Goal: Task Accomplishment & Management: Complete application form

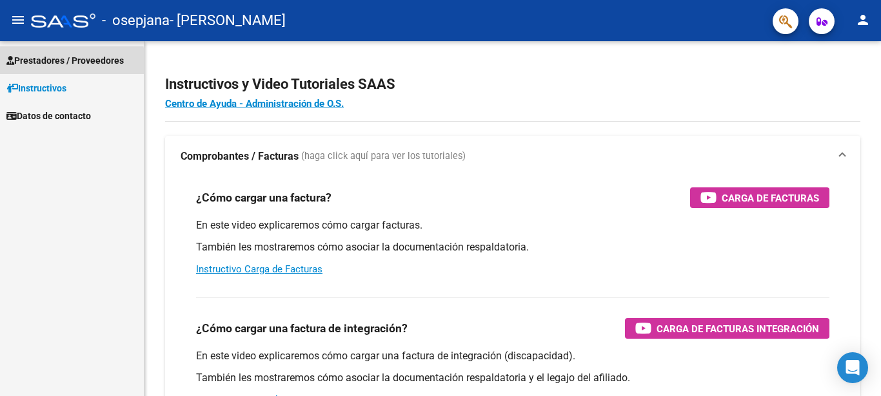
click at [63, 63] on span "Prestadores / Proveedores" at bounding box center [64, 61] width 117 height 14
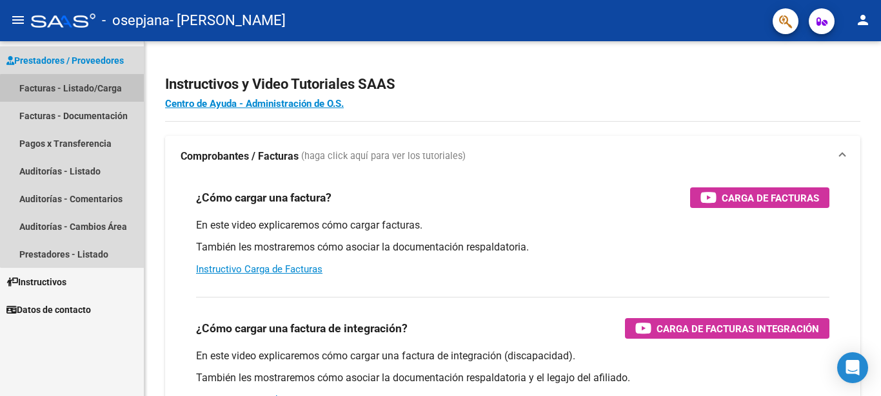
click at [77, 90] on link "Facturas - Listado/Carga" at bounding box center [72, 88] width 144 height 28
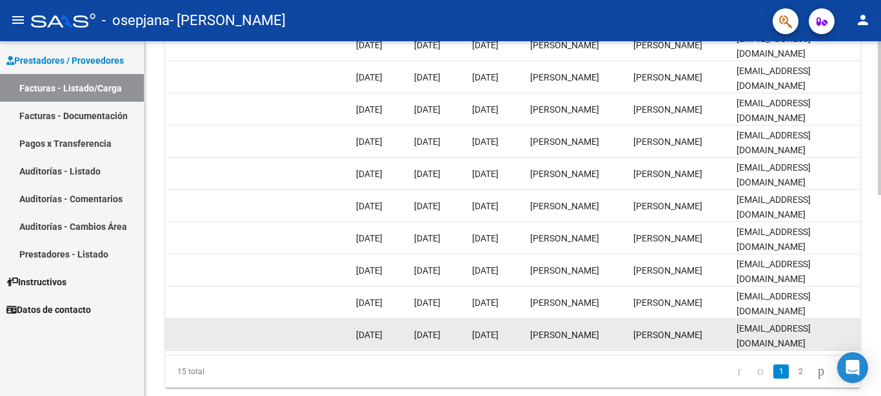
scroll to position [462, 0]
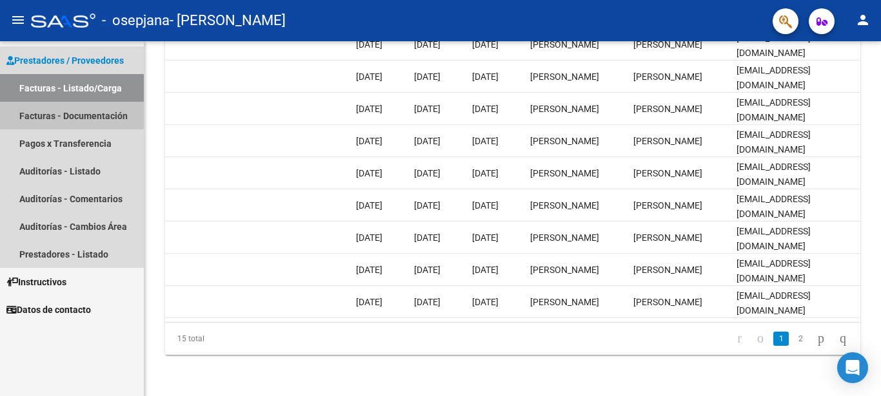
click at [52, 113] on link "Facturas - Documentación" at bounding box center [72, 116] width 144 height 28
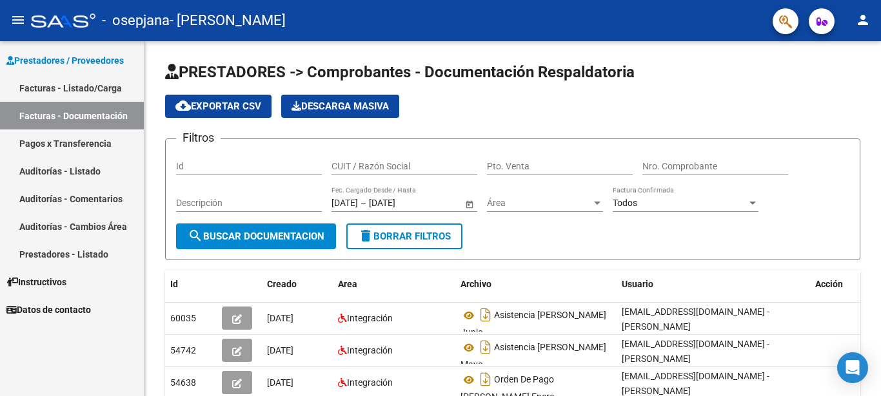
click at [43, 61] on span "Prestadores / Proveedores" at bounding box center [64, 61] width 117 height 14
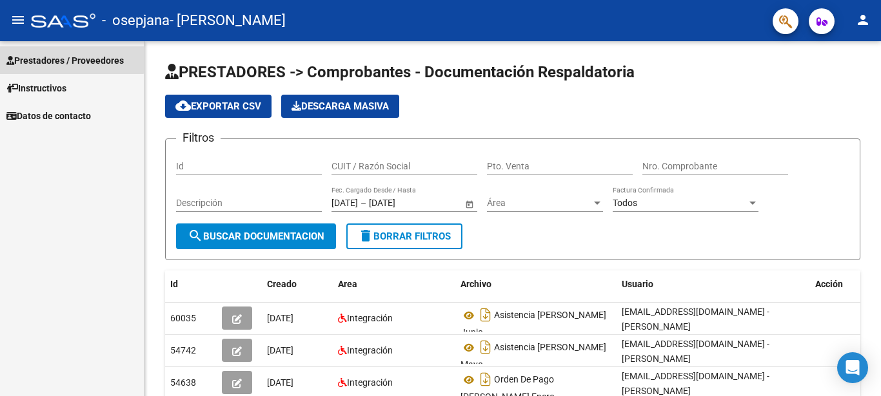
click at [50, 52] on link "Prestadores / Proveedores" at bounding box center [72, 60] width 144 height 28
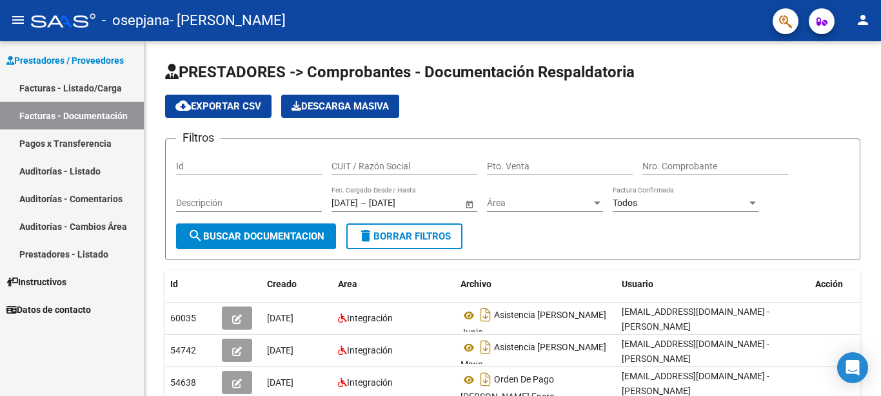
click at [59, 92] on link "Facturas - Listado/Carga" at bounding box center [72, 88] width 144 height 28
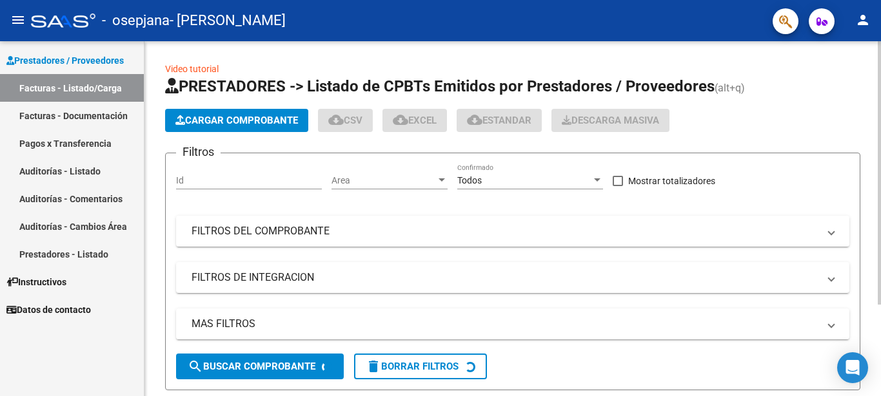
click at [277, 122] on span "Cargar Comprobante" at bounding box center [236, 121] width 122 height 12
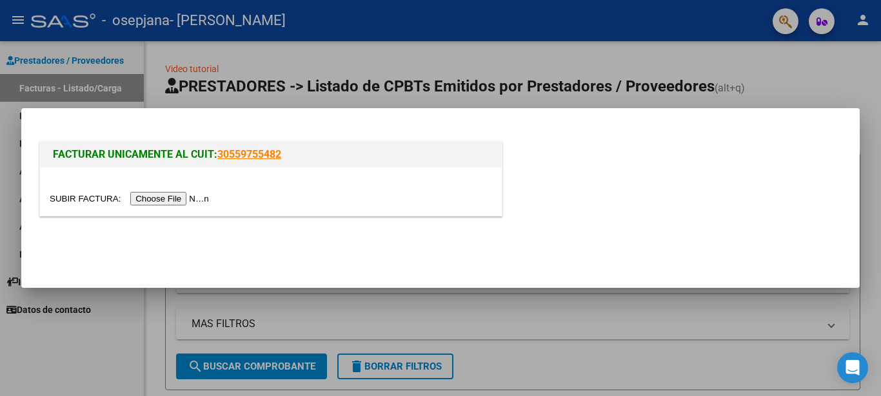
click at [175, 200] on input "file" at bounding box center [131, 199] width 163 height 14
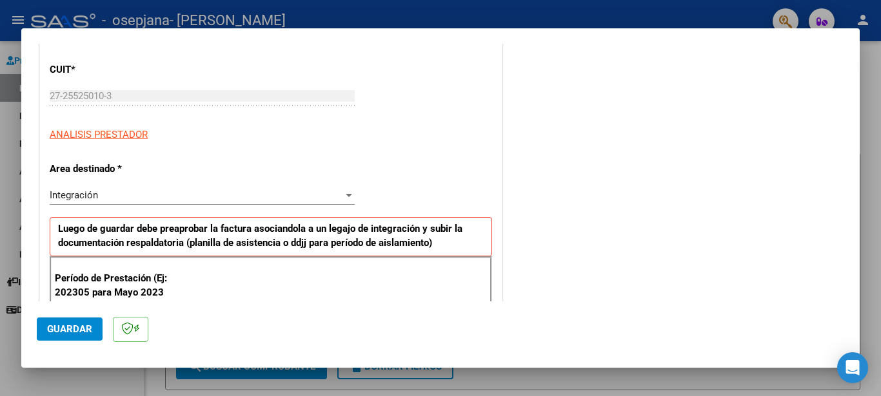
scroll to position [215, 0]
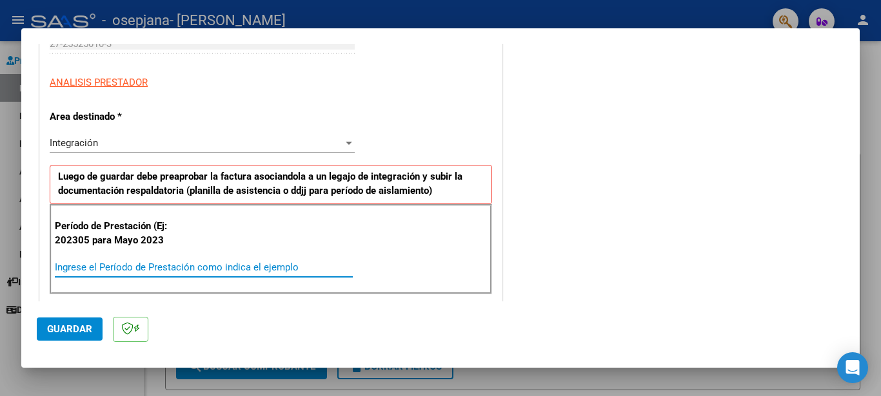
click at [84, 267] on input "Ingrese el Período de Prestación como indica el ejemplo" at bounding box center [204, 268] width 298 height 12
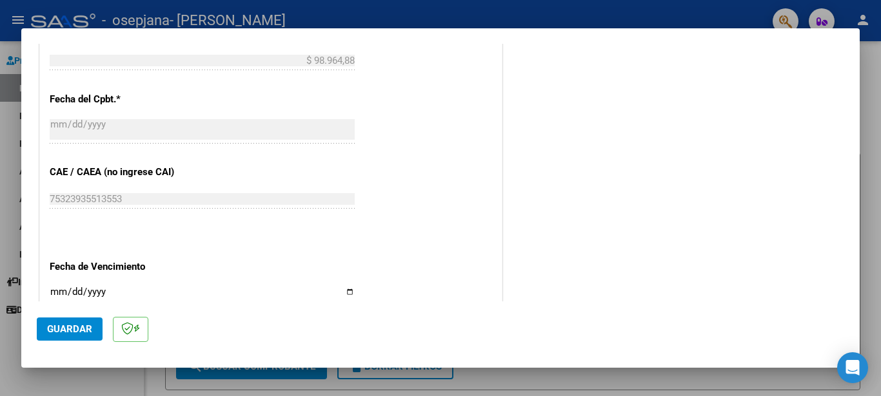
scroll to position [730, 0]
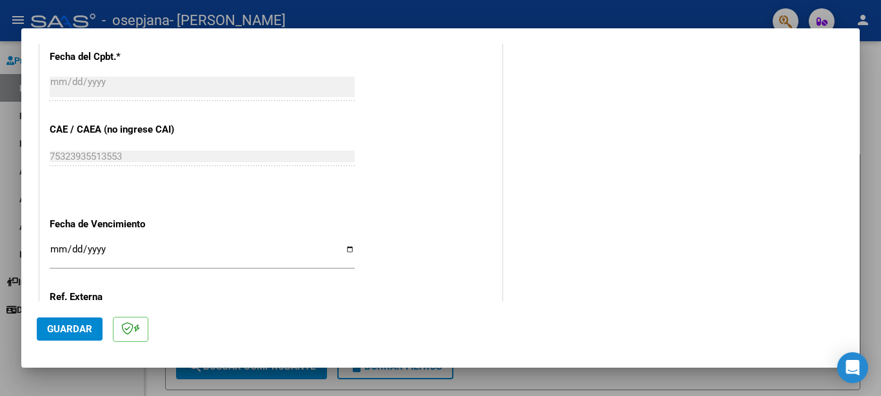
type input "202507"
click at [53, 249] on input "Ingresar la fecha" at bounding box center [202, 254] width 305 height 21
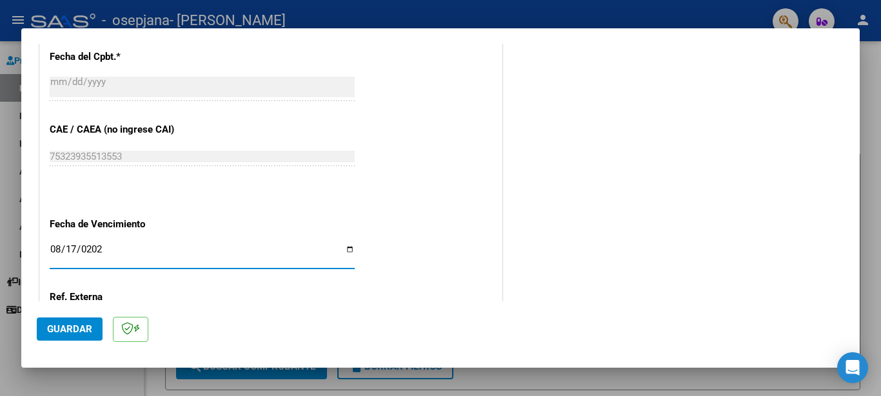
type input "[DATE]"
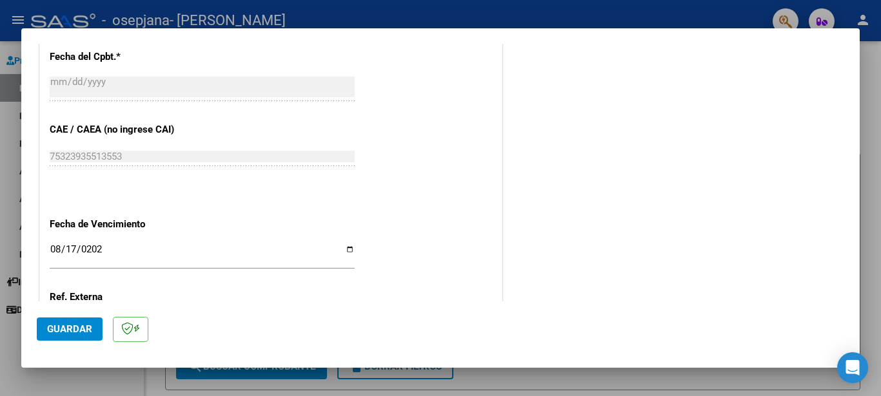
scroll to position [853, 0]
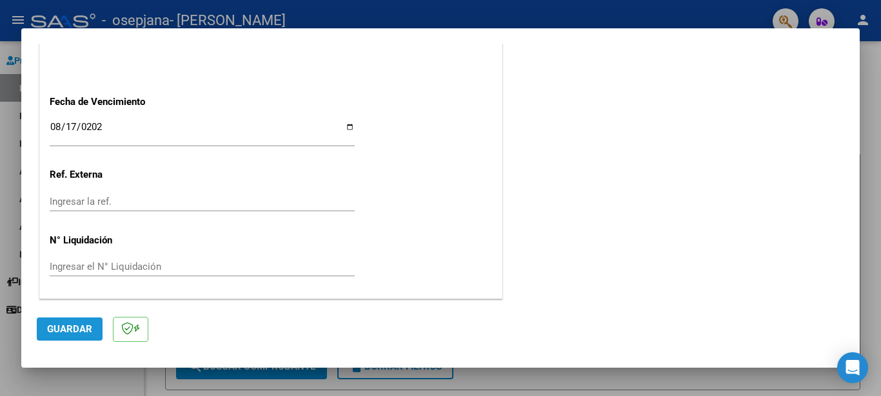
click at [75, 330] on span "Guardar" at bounding box center [69, 330] width 45 height 12
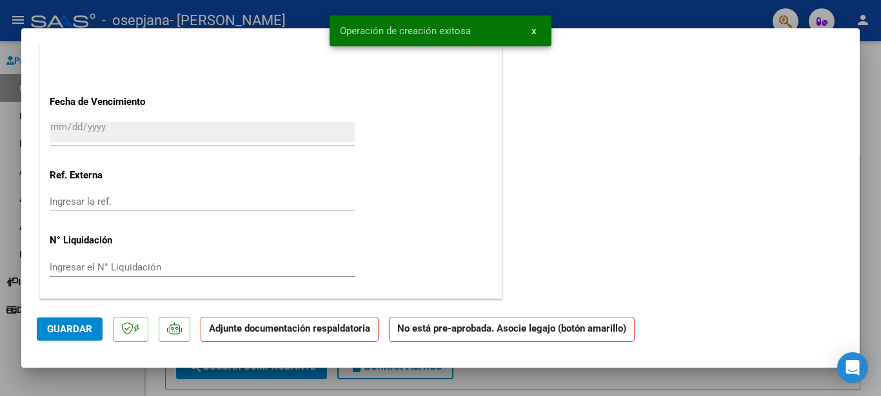
scroll to position [0, 0]
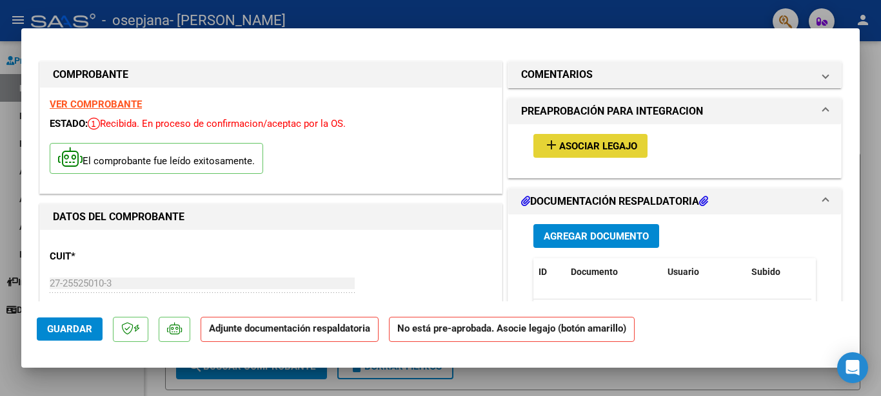
click at [598, 144] on span "Asociar Legajo" at bounding box center [598, 147] width 78 height 12
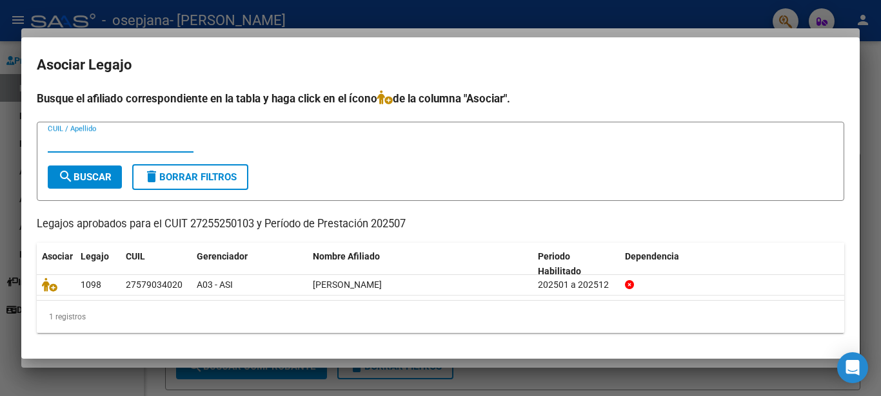
click at [73, 173] on span "search Buscar" at bounding box center [85, 177] width 54 height 12
click at [802, 342] on mat-dialog-content "Busque el afiliado correspondiente en la tabla y haga click en el ícono de la c…" at bounding box center [440, 216] width 838 height 253
click at [804, 343] on mat-dialog-content "Busque el afiliado correspondiente en la tabla y haga click en el ícono de la c…" at bounding box center [440, 216] width 838 height 253
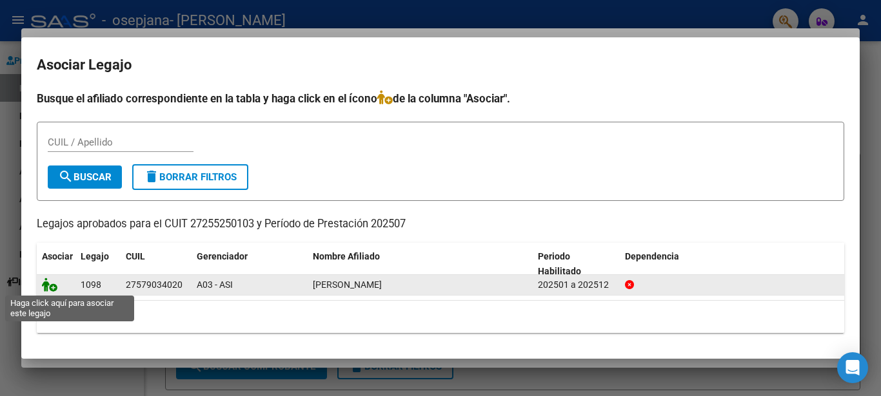
click at [49, 286] on icon at bounding box center [49, 285] width 15 height 14
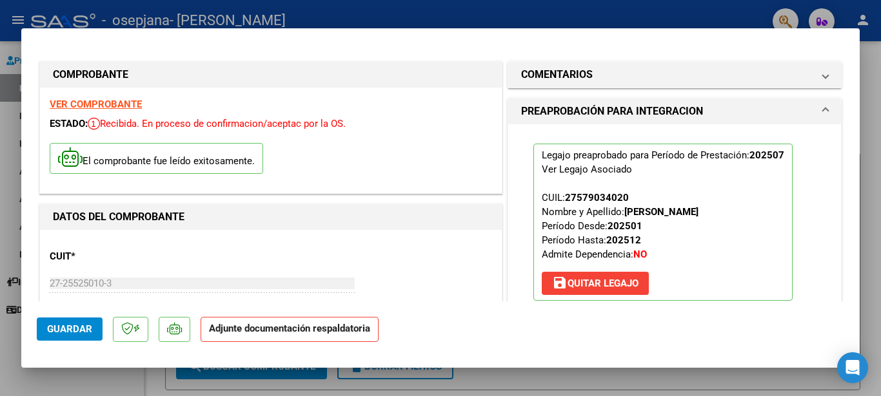
click at [79, 332] on span "Guardar" at bounding box center [69, 330] width 45 height 12
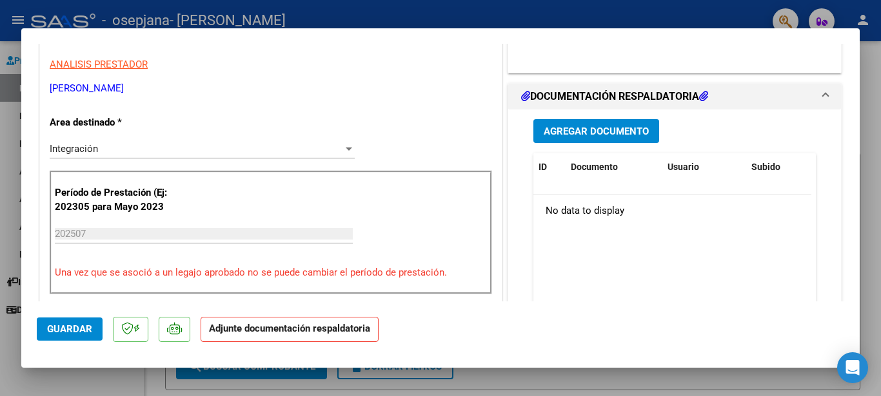
scroll to position [172, 0]
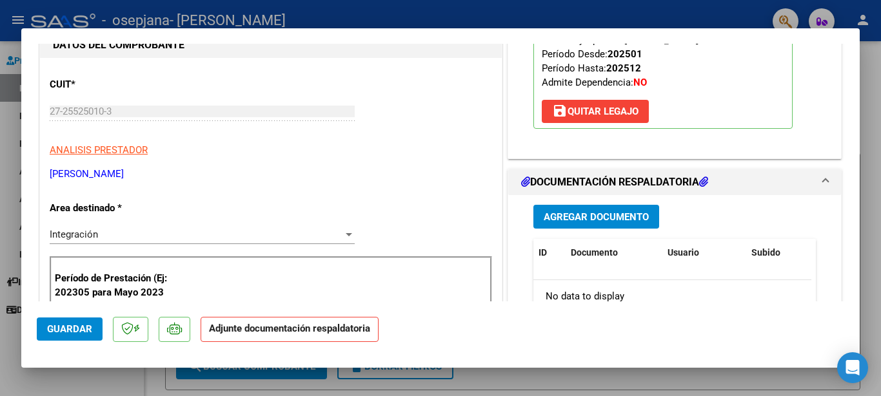
click at [594, 220] on span "Agregar Documento" at bounding box center [595, 217] width 105 height 12
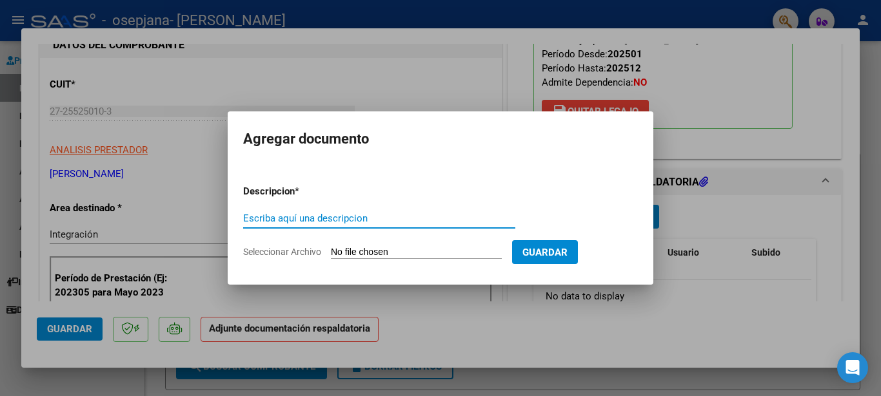
click at [254, 219] on input "Escriba aquí una descripcion" at bounding box center [379, 219] width 272 height 12
type input "a"
type input "Asistencia [PERSON_NAME]"
click at [361, 251] on input "Seleccionar Archivo" at bounding box center [416, 253] width 171 height 12
type input "C:\fakepath\Asistencia [PERSON_NAME].pdf"
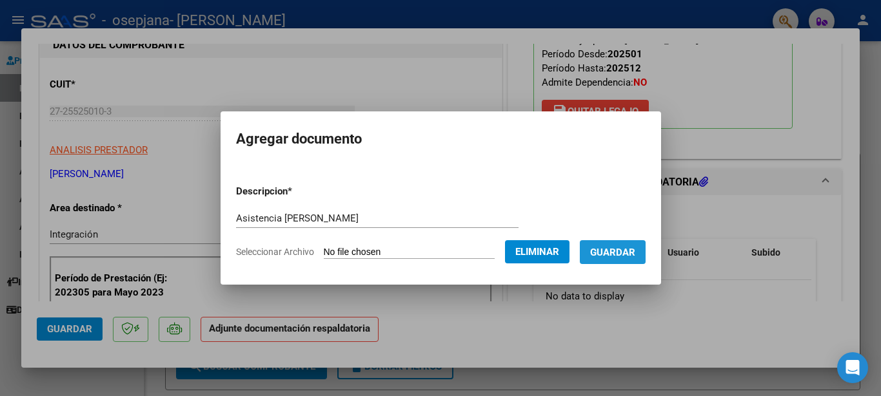
click at [626, 253] on span "Guardar" at bounding box center [612, 253] width 45 height 12
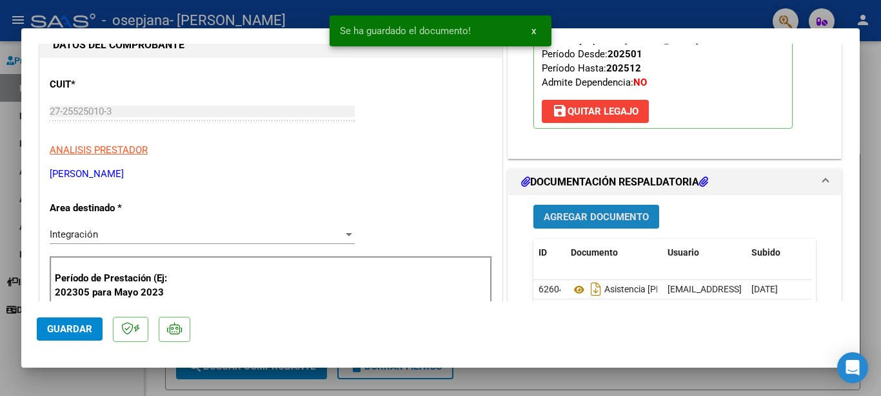
click at [558, 217] on span "Agregar Documento" at bounding box center [595, 217] width 105 height 12
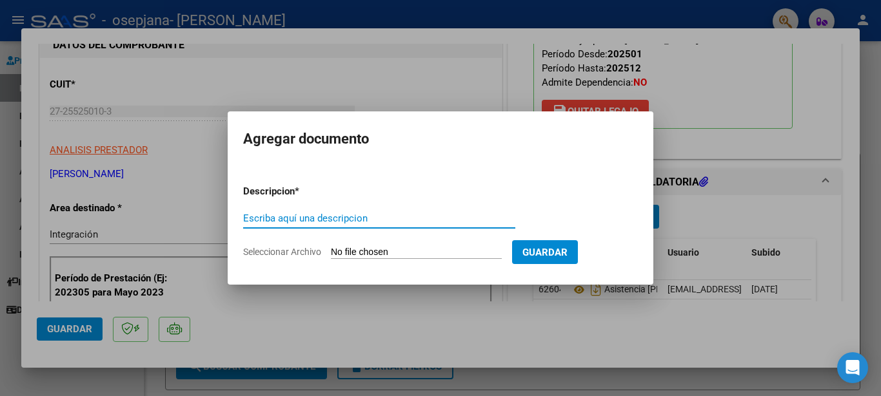
click at [286, 217] on input "Escriba aquí una descripcion" at bounding box center [379, 219] width 272 height 12
type input "Orden de pago marzo"
click at [378, 251] on input "Seleccionar Archivo" at bounding box center [416, 253] width 171 height 12
type input "C:\fakepath\Orden de pago Osepjana marzo.pdf"
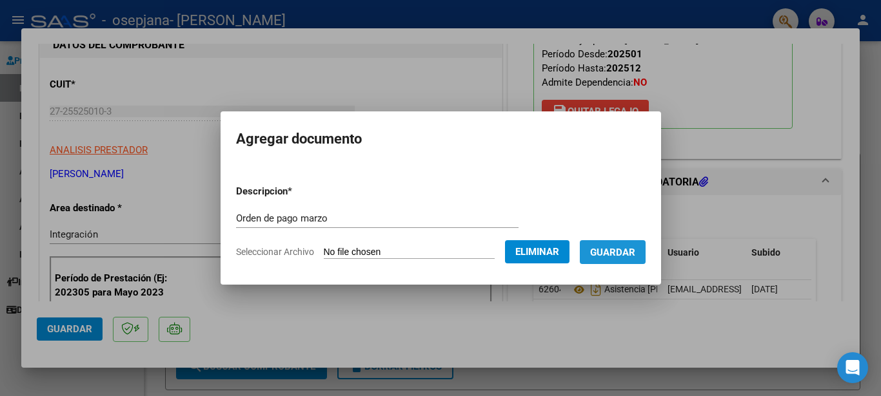
click at [629, 257] on span "Guardar" at bounding box center [612, 253] width 45 height 12
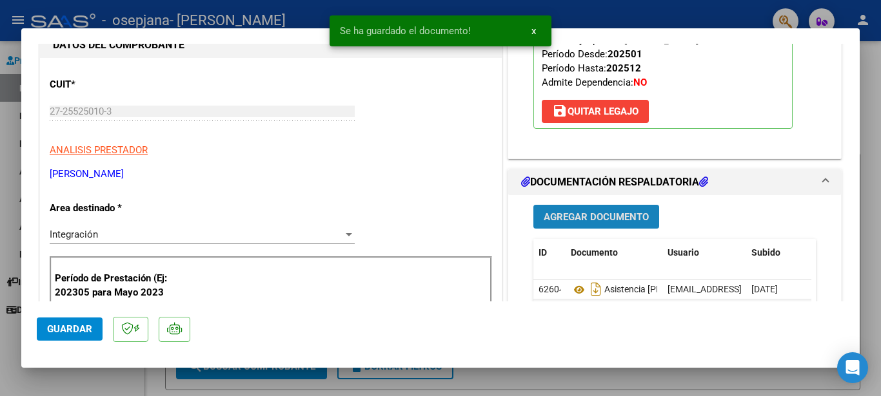
click at [577, 219] on span "Agregar Documento" at bounding box center [595, 217] width 105 height 12
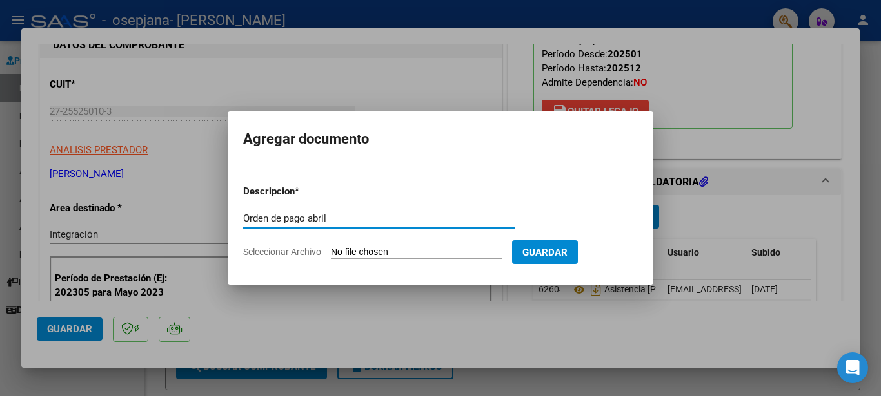
type input "Orden de pago abril"
click at [356, 252] on input "Seleccionar Archivo" at bounding box center [416, 253] width 171 height 12
type input "C:\fakepath\Orden Osepjana abril.pdf"
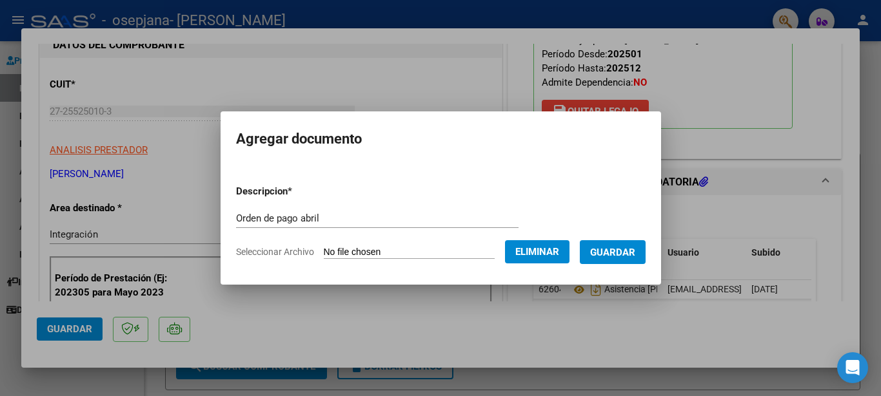
click at [629, 253] on span "Guardar" at bounding box center [612, 253] width 45 height 12
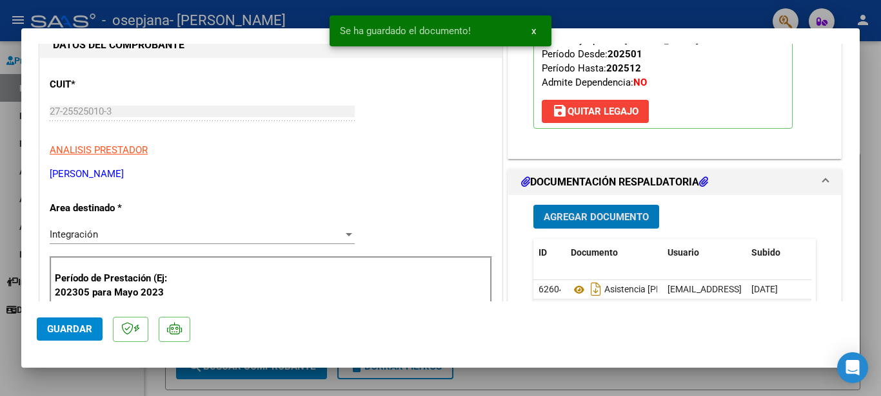
click at [591, 211] on span "Agregar Documento" at bounding box center [595, 217] width 105 height 12
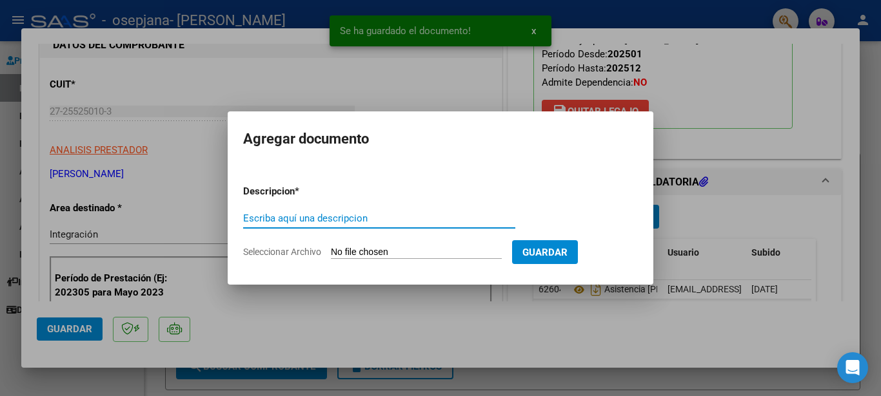
click at [286, 211] on div "Escriba aquí una descripcion" at bounding box center [379, 218] width 272 height 19
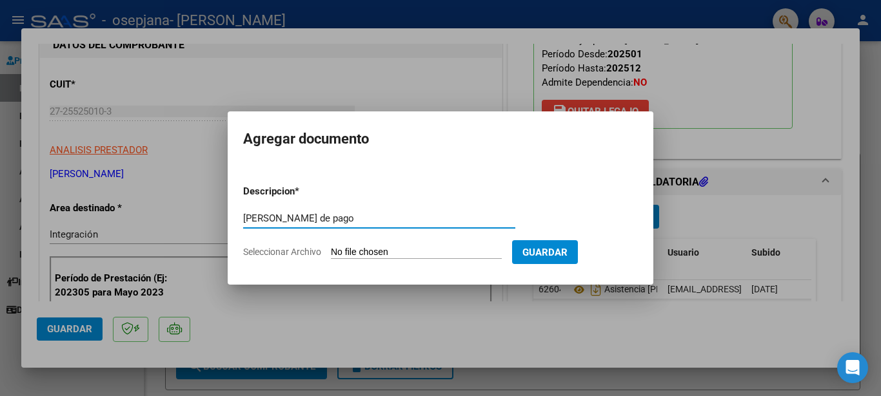
click at [251, 217] on input "[PERSON_NAME] de pago" at bounding box center [379, 219] width 272 height 12
click at [332, 220] on input "Orden de pago" at bounding box center [379, 219] width 272 height 12
type input "Orden de pago mayo"
click at [417, 253] on input "Seleccionar Archivo" at bounding box center [416, 253] width 171 height 12
type input "C:\fakepath\Orden Osepjana mayo.pdf"
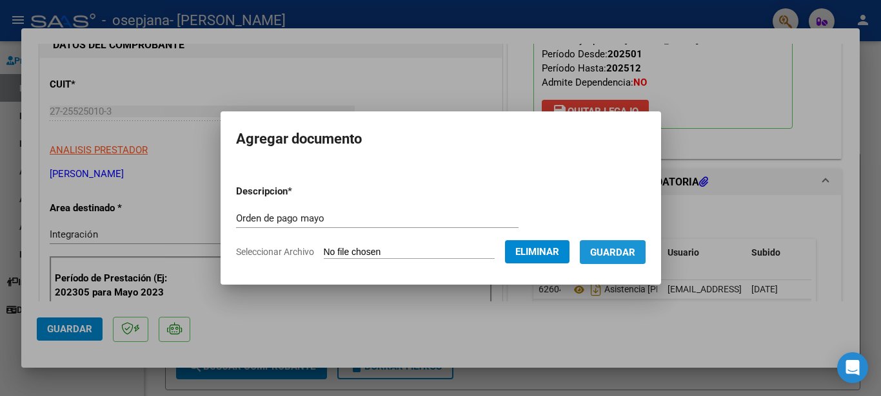
click at [623, 254] on span "Guardar" at bounding box center [612, 253] width 45 height 12
